Goal: Transaction & Acquisition: Subscribe to service/newsletter

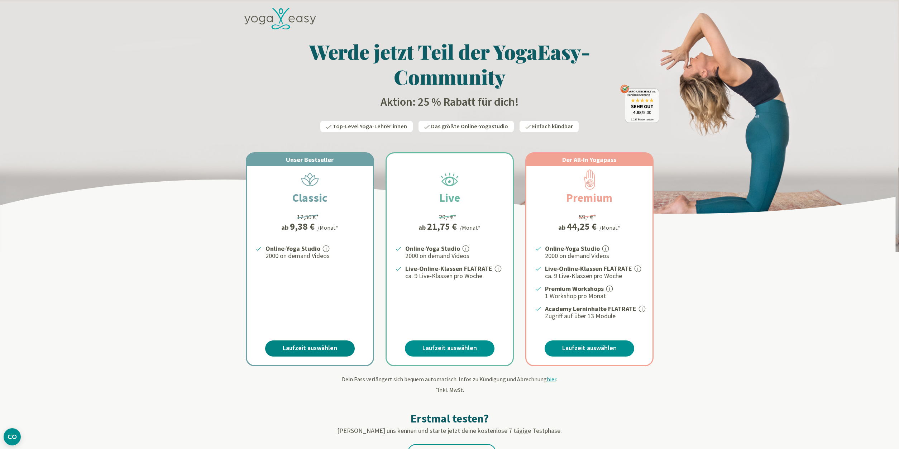
click at [303, 344] on link "Laufzeit auswählen" at bounding box center [310, 348] width 90 height 16
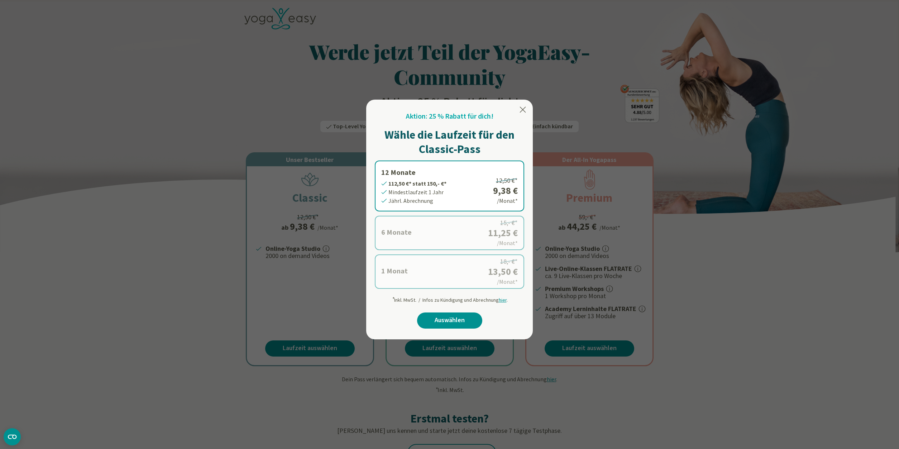
click at [446, 192] on label "12 Monate 112,50 €* statt 150,- €* Mindestlaufzeit 1 Jahr Jährl. Abrechnung 12,…" at bounding box center [449, 185] width 149 height 51
click at [450, 321] on link "Auswählen" at bounding box center [449, 320] width 65 height 16
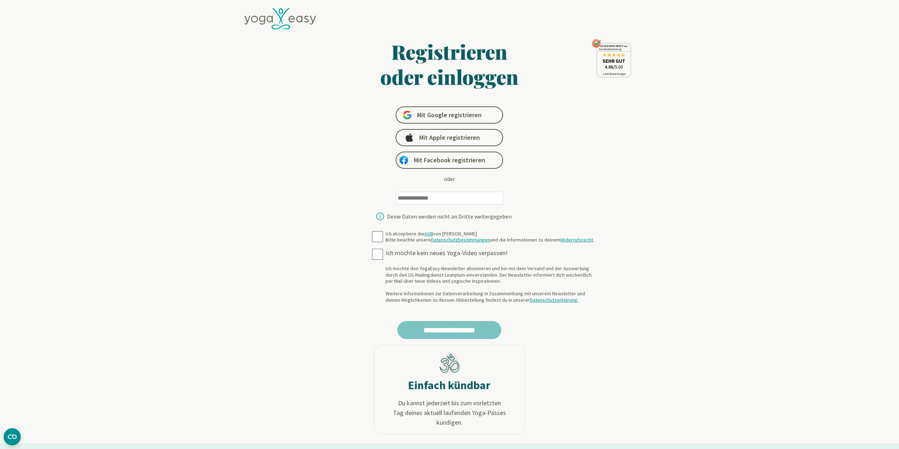
click at [468, 66] on h1 "Registrieren oder einloggen" at bounding box center [449, 64] width 277 height 50
click at [280, 18] on icon at bounding box center [277, 16] width 11 height 16
